Goal: Information Seeking & Learning: Understand process/instructions

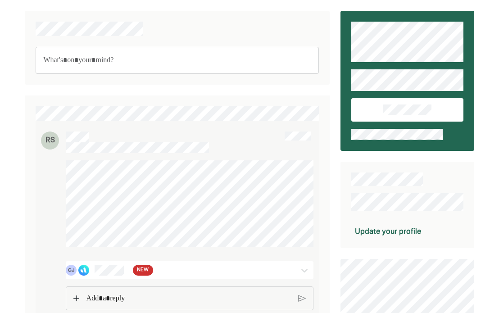
scroll to position [90, 0]
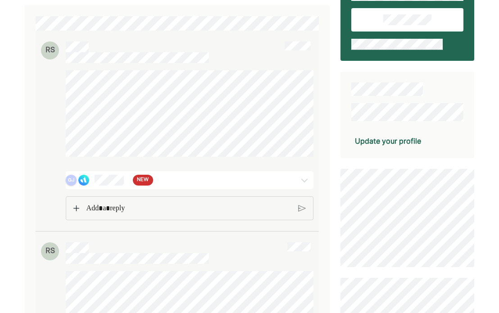
click at [74, 180] on div "GJ" at bounding box center [71, 180] width 11 height 11
click at [86, 179] on img at bounding box center [83, 180] width 11 height 11
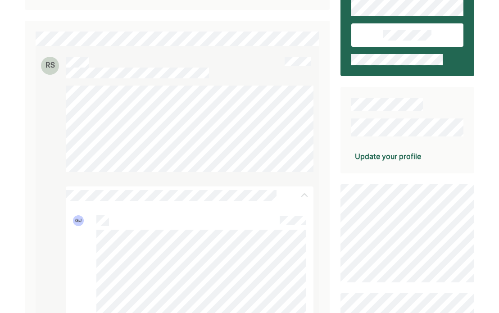
scroll to position [0, 0]
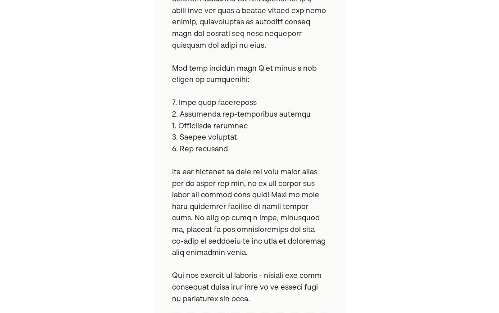
scroll to position [367, 0]
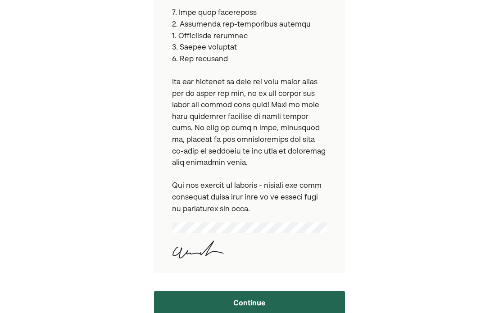
click at [329, 302] on button "Continue" at bounding box center [249, 302] width 191 height 23
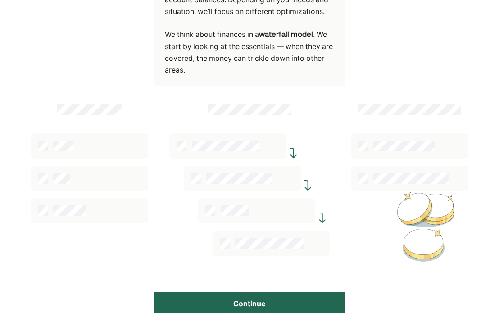
scroll to position [180, 0]
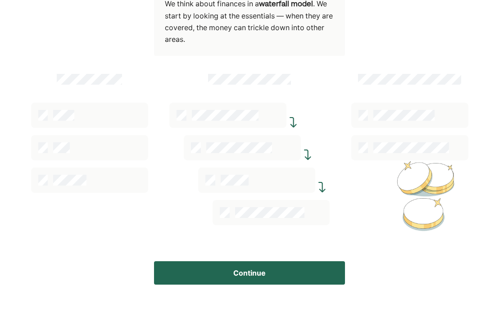
click at [217, 273] on button "Continue" at bounding box center [249, 272] width 191 height 23
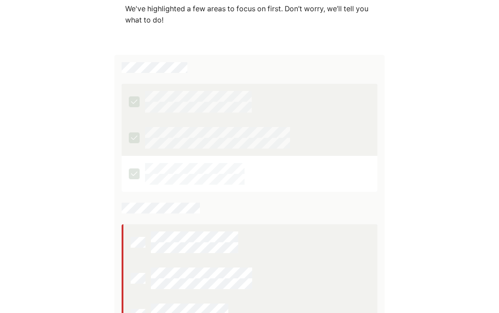
scroll to position [270, 0]
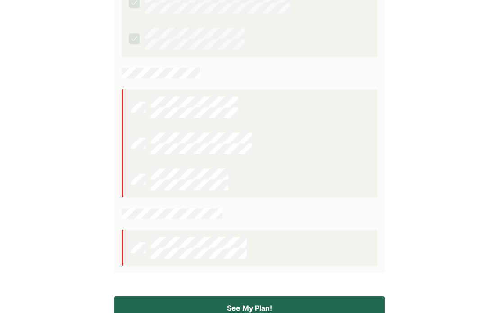
click at [319, 300] on button "See My Plan!" at bounding box center [249, 307] width 270 height 23
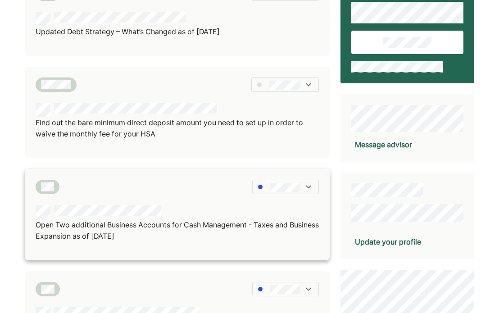
scroll to position [0, 0]
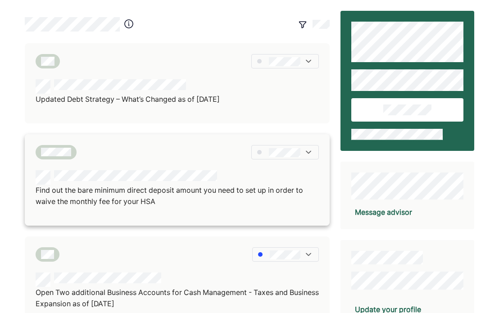
click at [157, 191] on p "Find out the bare minimum direct deposit amount you need to set up in order to …" at bounding box center [177, 196] width 283 height 23
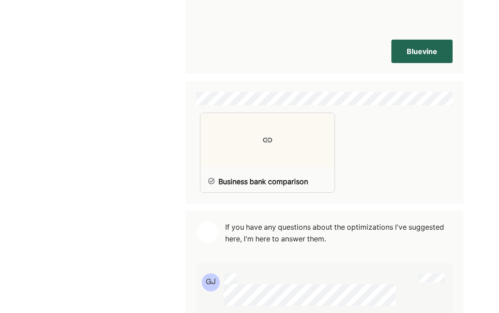
scroll to position [991, 0]
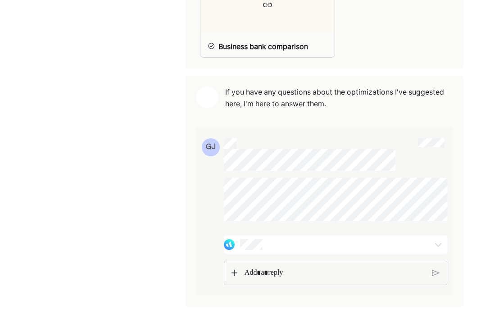
click at [305, 241] on div at bounding box center [317, 244] width 186 height 11
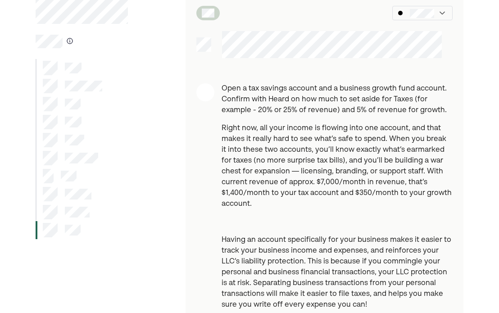
scroll to position [90, 0]
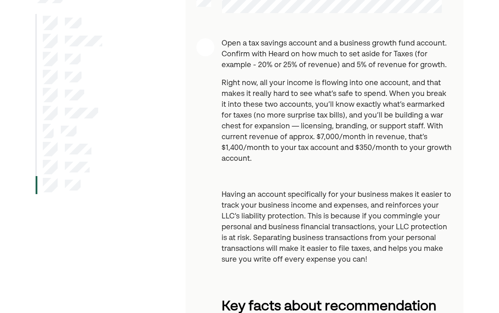
click at [59, 60] on div at bounding box center [62, 59] width 38 height 14
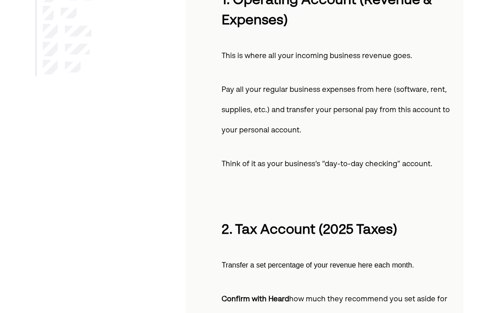
scroll to position [135, 0]
